Goal: Information Seeking & Learning: Check status

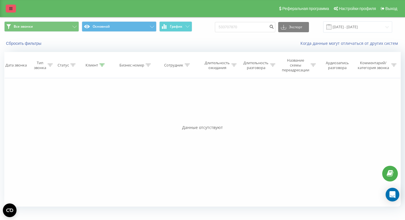
click at [7, 7] on link at bounding box center [11, 9] width 10 height 8
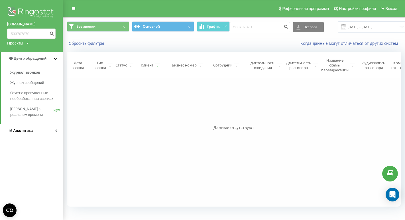
click at [29, 129] on span "Аналитика" at bounding box center [23, 130] width 20 height 4
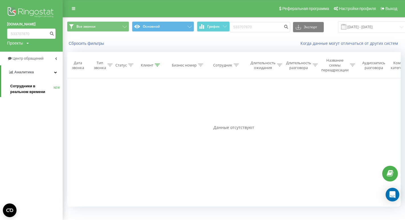
click at [26, 88] on span "Сотрудники в реальном времени" at bounding box center [31, 88] width 43 height 11
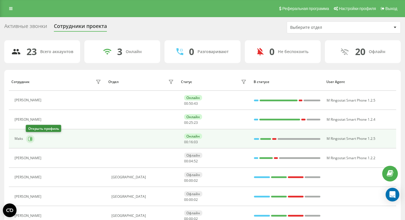
click at [30, 139] on icon at bounding box center [30, 138] width 1 height 3
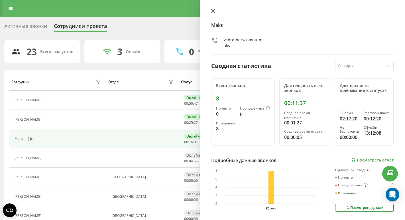
click at [215, 10] on button at bounding box center [212, 11] width 7 height 5
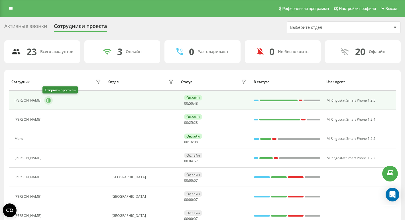
click at [46, 100] on icon at bounding box center [48, 100] width 5 height 5
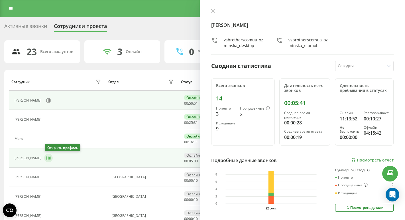
click at [49, 157] on icon at bounding box center [48, 158] width 1 height 3
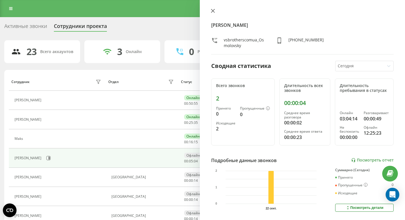
click at [212, 12] on icon at bounding box center [213, 11] width 4 height 4
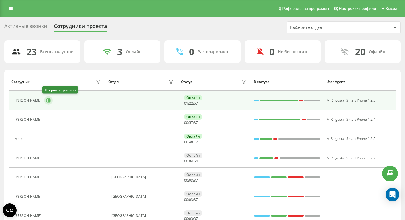
click at [46, 102] on icon at bounding box center [48, 100] width 4 height 4
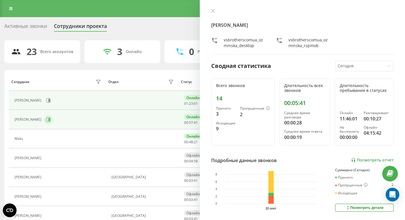
click at [46, 115] on button at bounding box center [48, 119] width 9 height 9
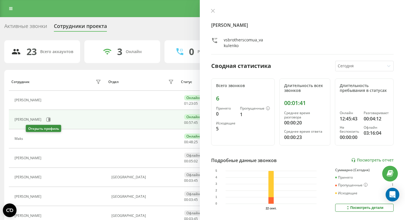
click at [30, 138] on icon at bounding box center [29, 139] width 5 height 5
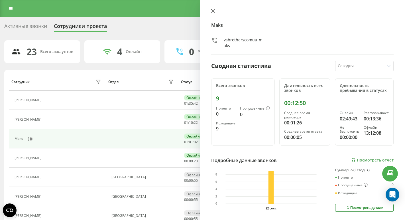
click at [213, 10] on icon at bounding box center [212, 10] width 3 height 3
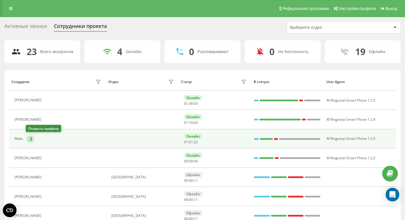
click at [30, 137] on icon at bounding box center [30, 139] width 5 height 5
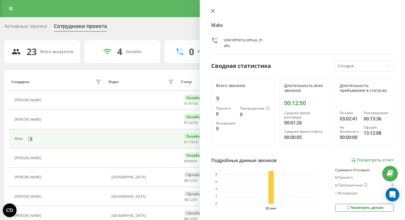
click at [213, 12] on icon at bounding box center [213, 11] width 4 height 4
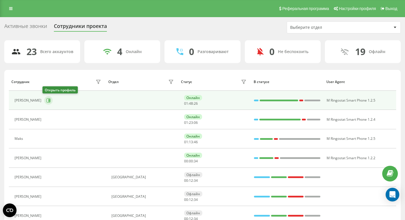
click at [48, 100] on icon at bounding box center [48, 100] width 1 height 3
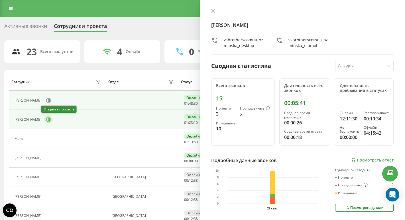
click at [48, 119] on icon at bounding box center [48, 119] width 1 height 3
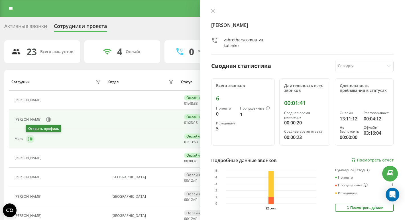
click at [33, 137] on button at bounding box center [30, 139] width 9 height 9
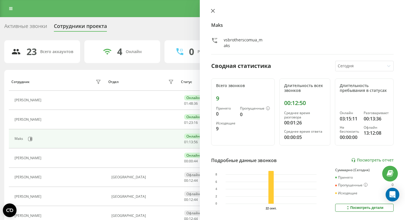
click at [213, 11] on icon at bounding box center [212, 10] width 3 height 3
